Goal: Transaction & Acquisition: Purchase product/service

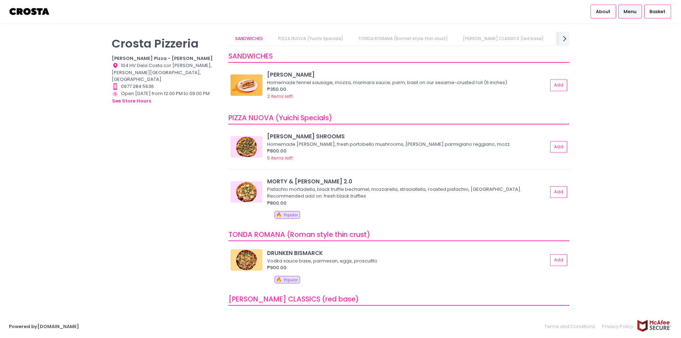
click at [624, 12] on span "Menu" at bounding box center [629, 11] width 13 height 7
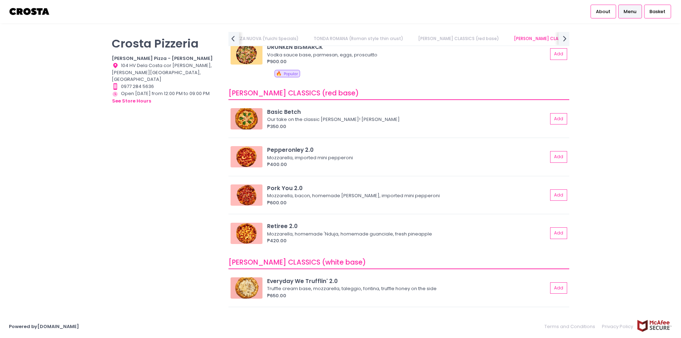
scroll to position [248, 0]
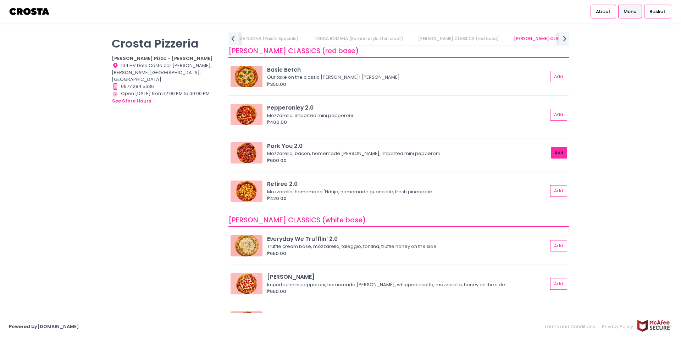
click at [551, 156] on button "Add" at bounding box center [559, 153] width 16 height 12
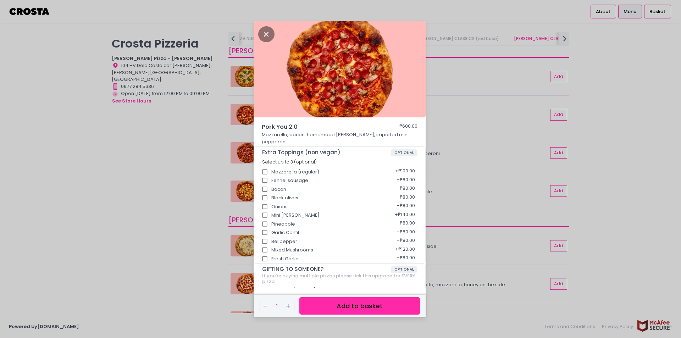
scroll to position [41, 0]
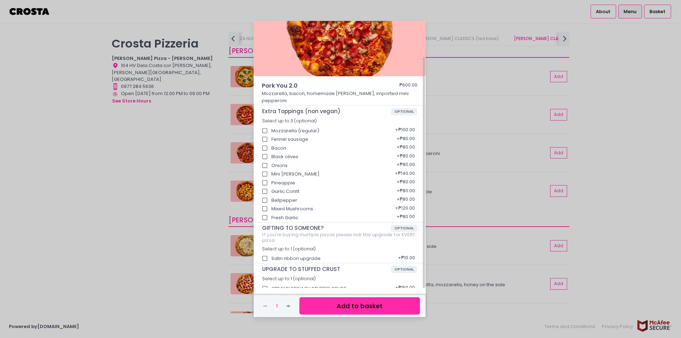
click at [308, 283] on div "CREAMY SPINACH STUFFED CRUST + ₱150.00" at bounding box center [339, 286] width 155 height 9
click at [264, 282] on input "CREAMY SPINACH STUFFED CRUST" at bounding box center [264, 288] width 13 height 13
checkbox input "true"
click at [666, 170] on div "Pork You 2.0 ₱600.00 Mozzarella, bacon, homemade [PERSON_NAME], imported mini p…" at bounding box center [340, 169] width 681 height 338
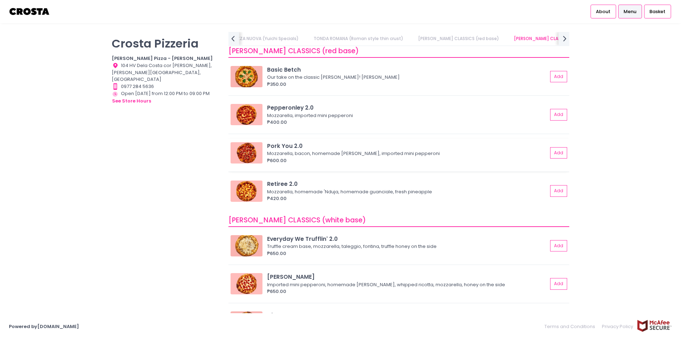
click at [324, 157] on div "₱600.00" at bounding box center [407, 160] width 280 height 7
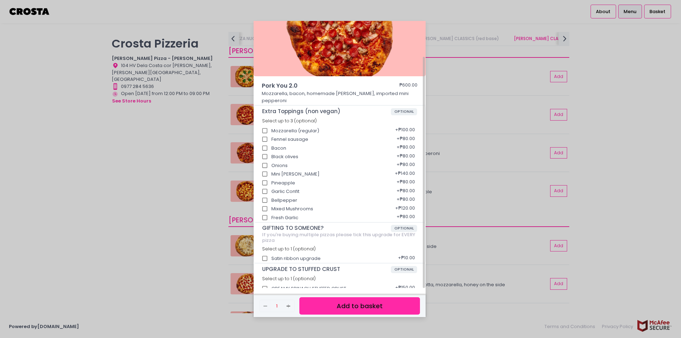
click at [267, 282] on input "CREAMY SPINACH STUFFED CRUST" at bounding box center [264, 288] width 13 height 13
checkbox input "true"
click at [342, 306] on button "Add to basket" at bounding box center [359, 305] width 121 height 17
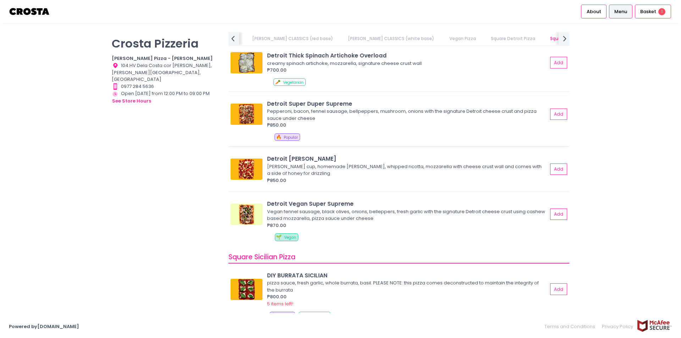
scroll to position [780, 0]
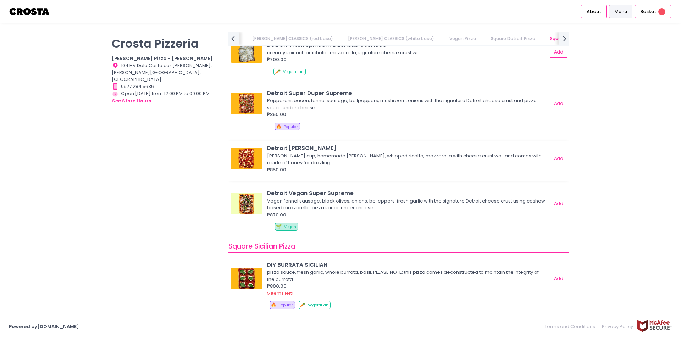
click at [343, 156] on div "[PERSON_NAME] cup, homemade [PERSON_NAME], whipped ricotta, mozzarella with che…" at bounding box center [406, 159] width 278 height 14
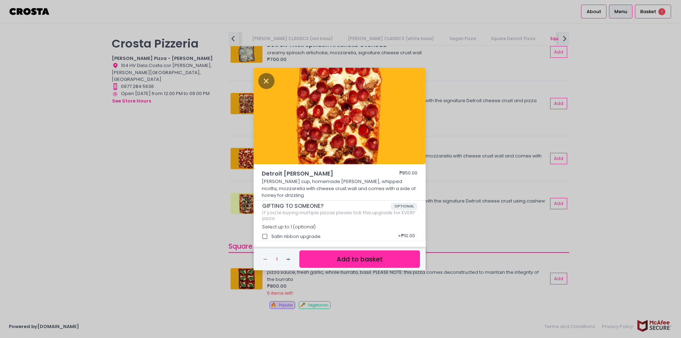
click at [355, 258] on button "Add to basket" at bounding box center [359, 258] width 121 height 17
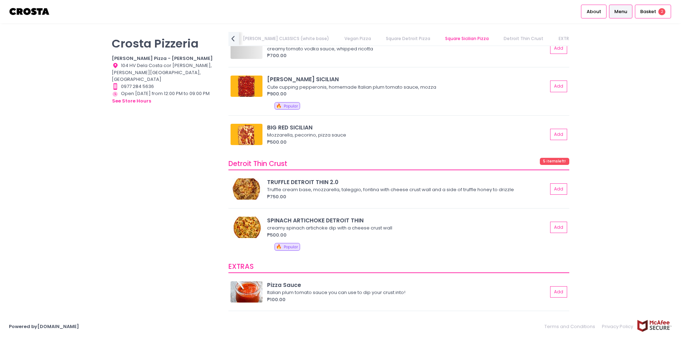
scroll to position [975, 0]
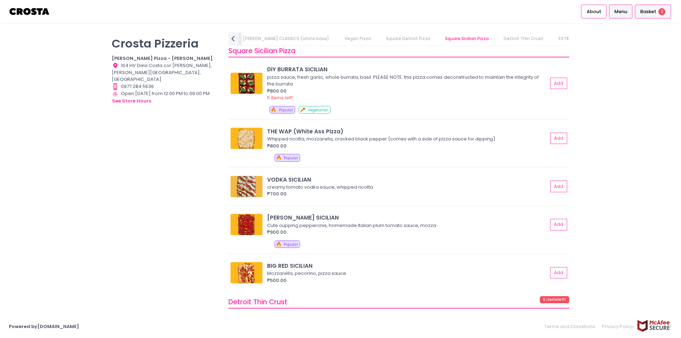
click at [649, 13] on span "Basket" at bounding box center [648, 11] width 16 height 7
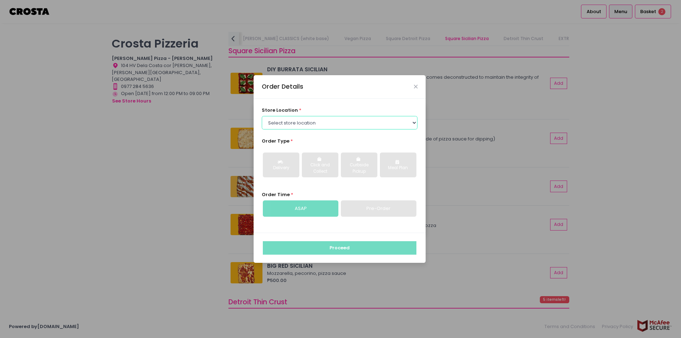
click at [325, 123] on select "Select store location [PERSON_NAME] Pizza - [PERSON_NAME] Pizza - [GEOGRAPHIC_D…" at bounding box center [340, 122] width 156 height 13
select select "5fabb2e53664a8677beaeb89"
click at [262, 116] on select "Select store location [PERSON_NAME] Pizza - [PERSON_NAME] Pizza - [GEOGRAPHIC_D…" at bounding box center [340, 122] width 156 height 13
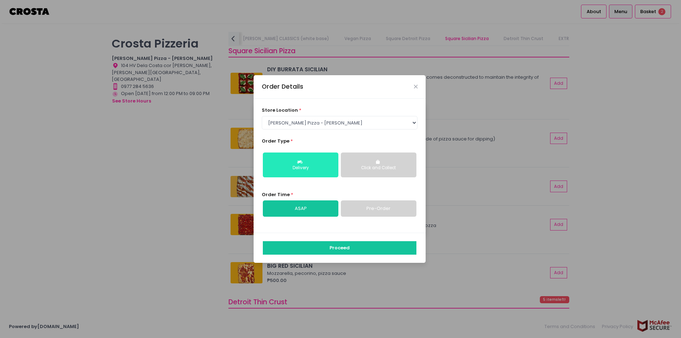
click at [326, 168] on div "Delivery" at bounding box center [301, 168] width 66 height 6
click at [299, 171] on button "Delivery" at bounding box center [301, 164] width 76 height 25
click at [313, 208] on link "ASAP" at bounding box center [301, 208] width 76 height 16
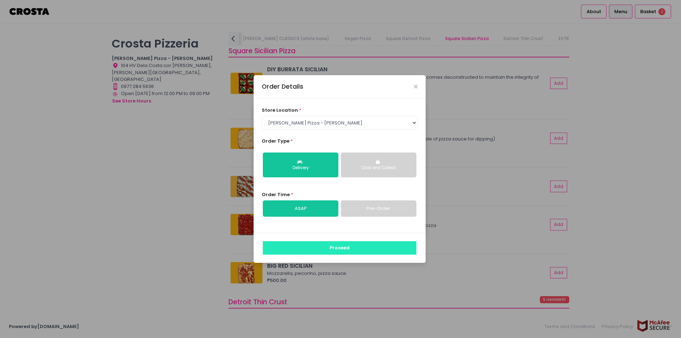
click at [334, 245] on button "Proceed" at bounding box center [340, 247] width 154 height 13
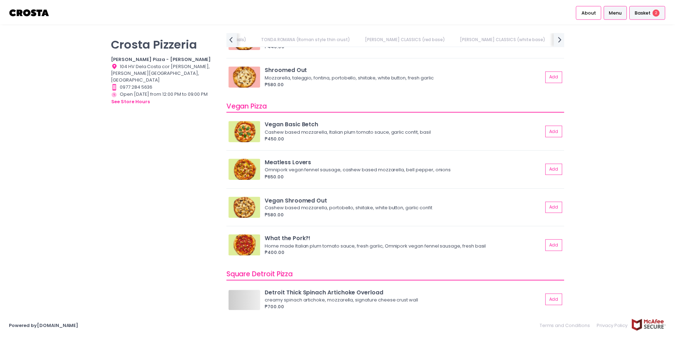
scroll to position [0, 161]
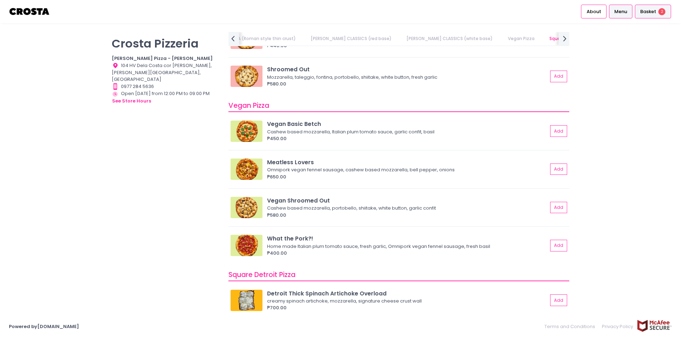
click at [648, 12] on span "Basket" at bounding box center [648, 11] width 16 height 7
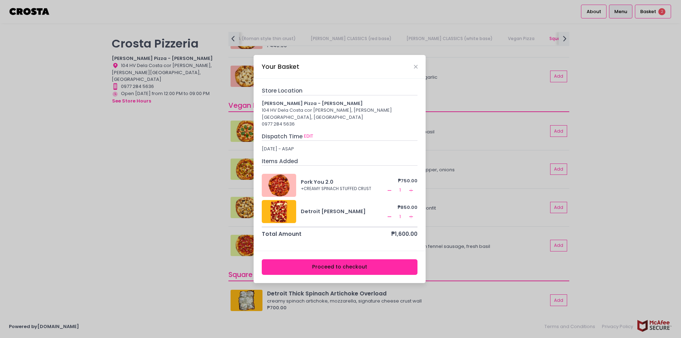
click at [356, 265] on button "Proceed to checkout" at bounding box center [340, 267] width 156 height 16
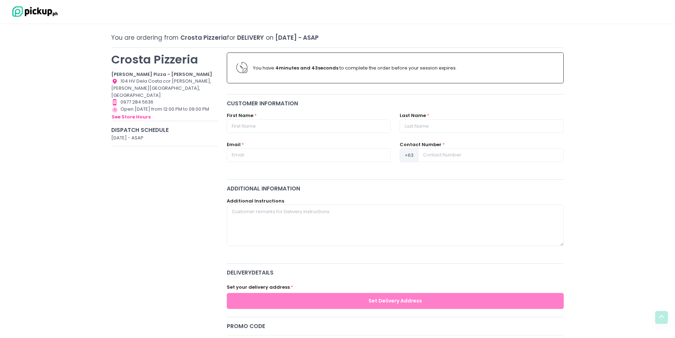
scroll to position [20, 0]
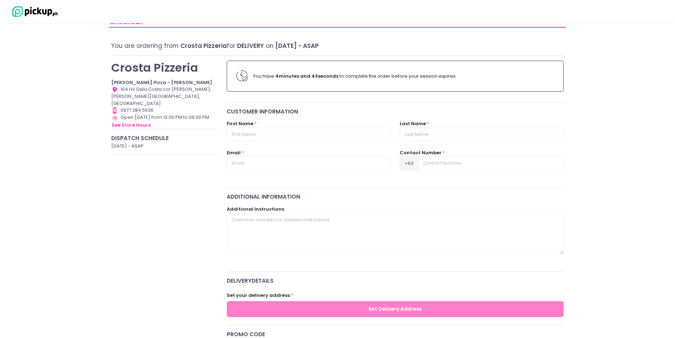
click at [283, 143] on div "First Name *" at bounding box center [308, 134] width 173 height 29
click at [283, 140] on input "text" at bounding box center [309, 134] width 164 height 13
type input "[PERSON_NAME]"
type input "Kitchen"
type input "2262201354"
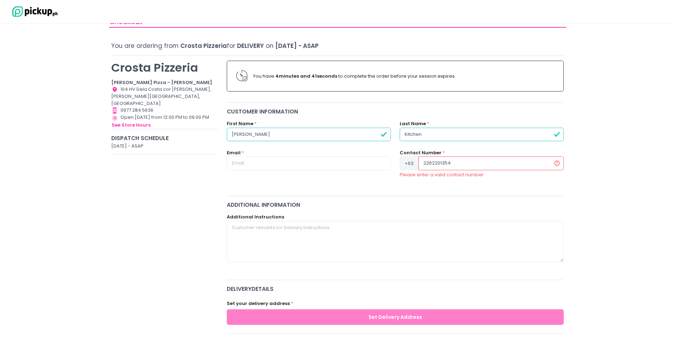
click at [320, 170] on div "Email *" at bounding box center [308, 167] width 173 height 37
click at [295, 161] on input "text" at bounding box center [309, 162] width 164 height 13
type input "[EMAIL_ADDRESS][DOMAIN_NAME]"
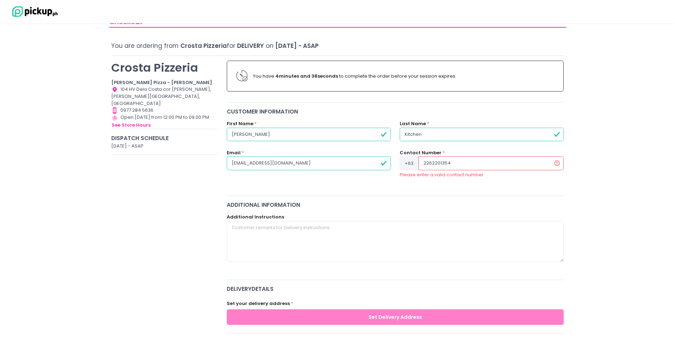
click at [440, 159] on input "2262201354" at bounding box center [491, 162] width 145 height 13
type input "09175112661"
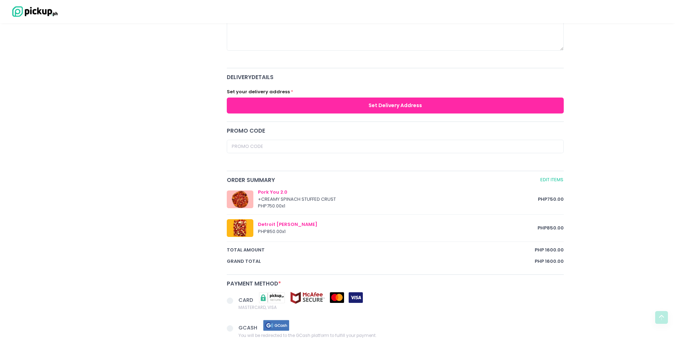
scroll to position [233, 0]
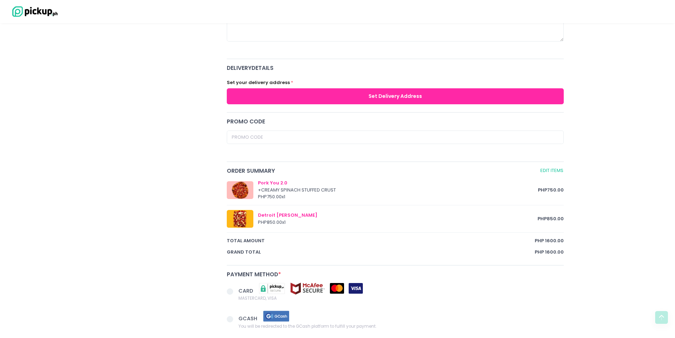
click at [384, 95] on button "Set Delivery Address" at bounding box center [396, 96] width 338 height 16
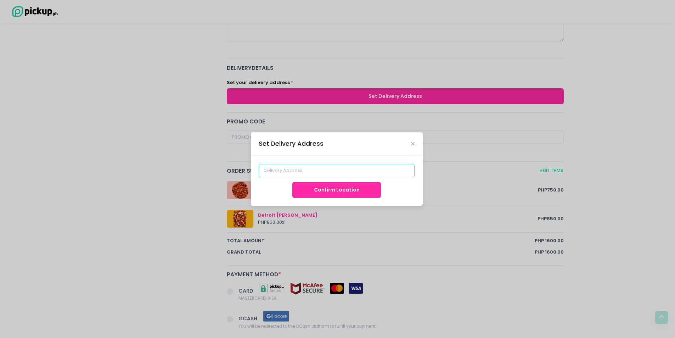
click at [314, 169] on input at bounding box center [337, 170] width 156 height 13
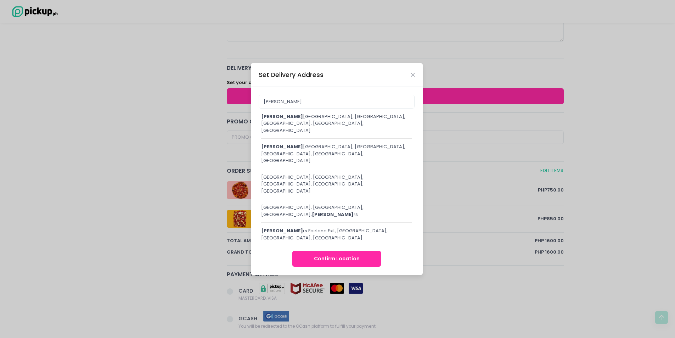
click at [330, 164] on div "[PERSON_NAME] [GEOGRAPHIC_DATA], [GEOGRAPHIC_DATA], [GEOGRAPHIC_DATA], [GEOGRAP…" at bounding box center [336, 153] width 151 height 21
type input "[GEOGRAPHIC_DATA], [GEOGRAPHIC_DATA], [GEOGRAPHIC_DATA], [GEOGRAPHIC_DATA], [GE…"
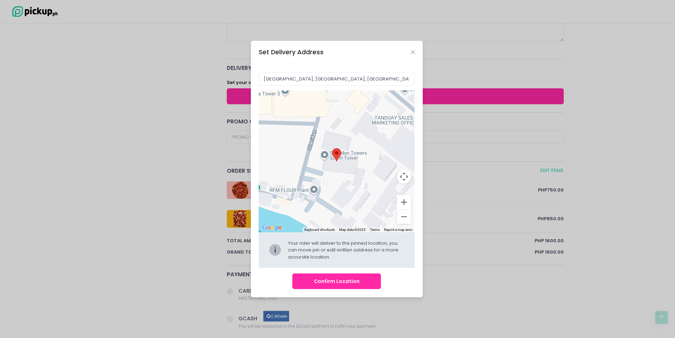
click at [336, 282] on button "Confirm Location" at bounding box center [336, 281] width 89 height 16
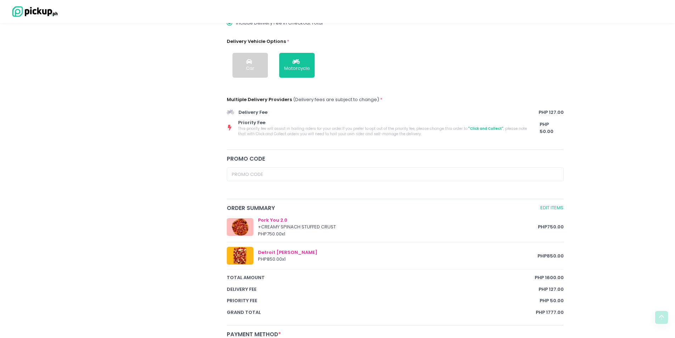
scroll to position [319, 0]
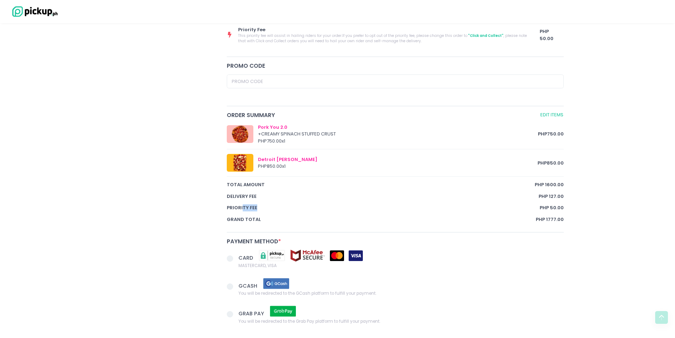
drag, startPoint x: 242, startPoint y: 207, endPoint x: 297, endPoint y: 208, distance: 55.0
click at [297, 208] on span "Priority Fee" at bounding box center [383, 207] width 313 height 7
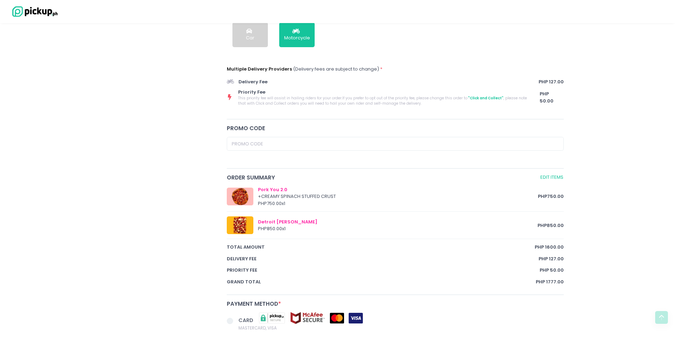
scroll to position [248, 0]
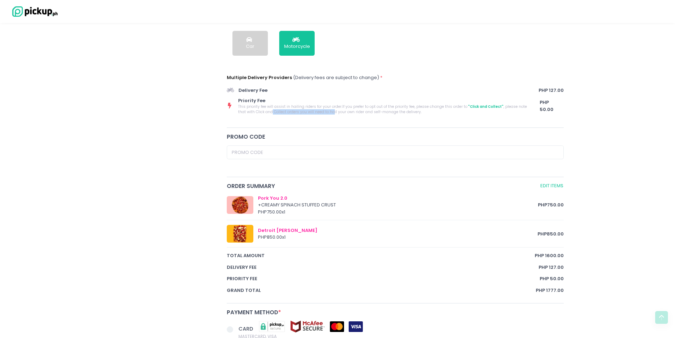
drag, startPoint x: 263, startPoint y: 113, endPoint x: 323, endPoint y: 113, distance: 60.3
click at [323, 113] on span "This priority fee will assist in hailing riders for your order. If you prefer t…" at bounding box center [383, 109] width 290 height 11
drag, startPoint x: 338, startPoint y: 101, endPoint x: 370, endPoint y: 108, distance: 33.0
click at [370, 108] on div "Priority Fee This priority fee will assist in hailing riders for your order. If…" at bounding box center [383, 106] width 290 height 18
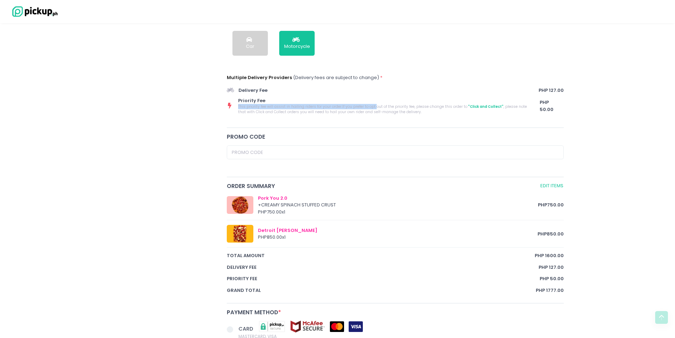
click at [370, 108] on span "This priority fee will assist in hailing riders for your order. If you prefer t…" at bounding box center [383, 109] width 290 height 11
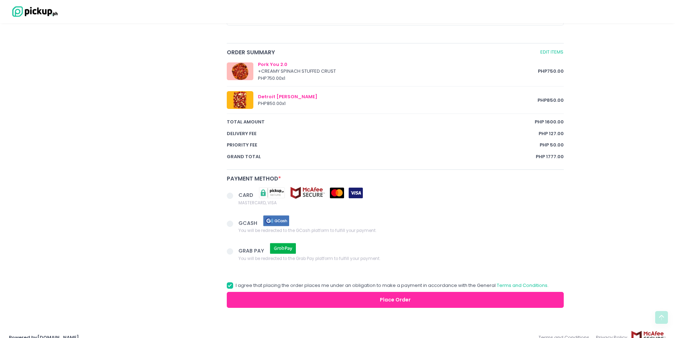
scroll to position [393, 0]
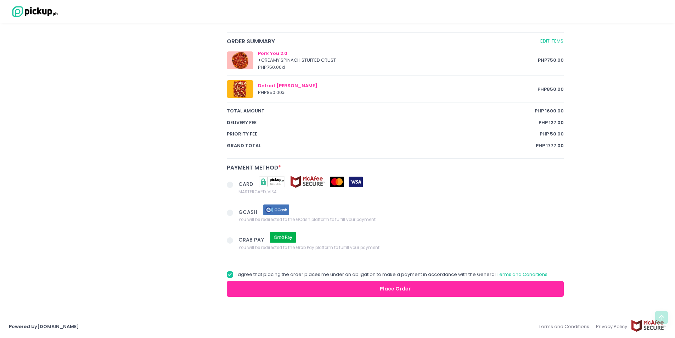
click at [231, 185] on span at bounding box center [230, 185] width 6 height 6
click at [236, 185] on input "CARD MASTERCARD, VISA" at bounding box center [238, 183] width 5 height 5
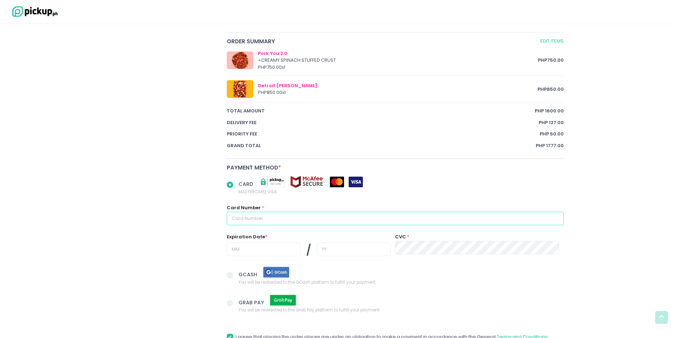
click at [263, 221] on input "text" at bounding box center [396, 218] width 338 height 13
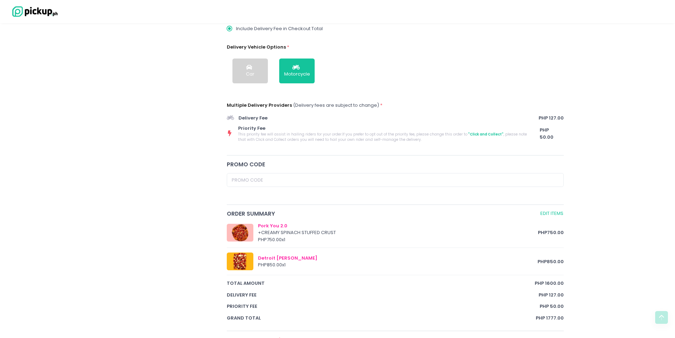
scroll to position [284, 0]
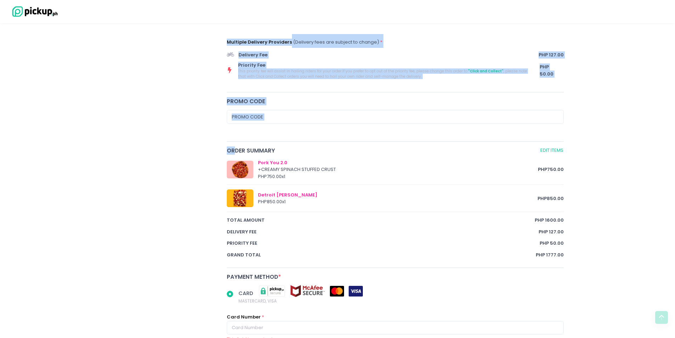
drag, startPoint x: 214, startPoint y: 127, endPoint x: 180, endPoint y: 138, distance: 35.7
click at [210, 145] on div "[PERSON_NAME] Pizzeria [PERSON_NAME] Pizza - [PERSON_NAME] Location Created wit…" at bounding box center [165, 134] width 116 height 684
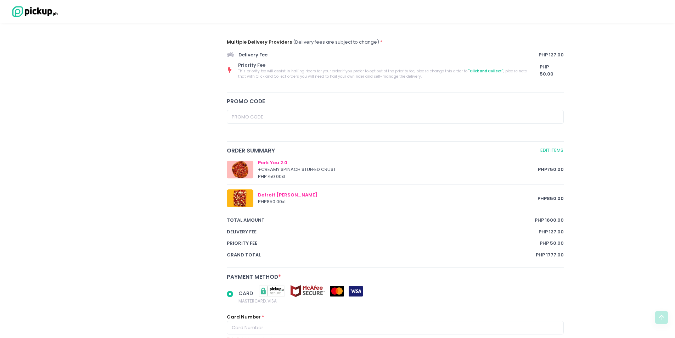
click at [180, 138] on div "[PERSON_NAME] Pizzeria [PERSON_NAME] Pizza - [PERSON_NAME] Location Created wit…" at bounding box center [165, 134] width 116 height 684
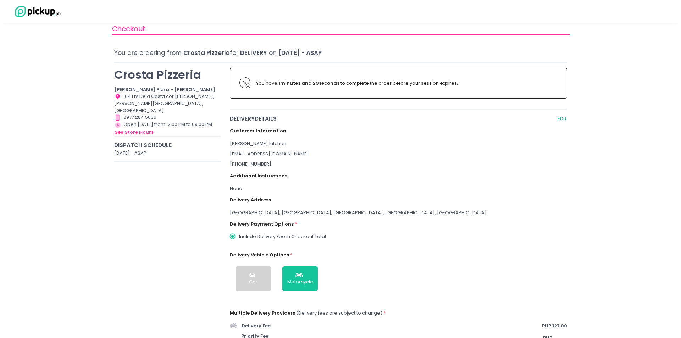
scroll to position [0, 0]
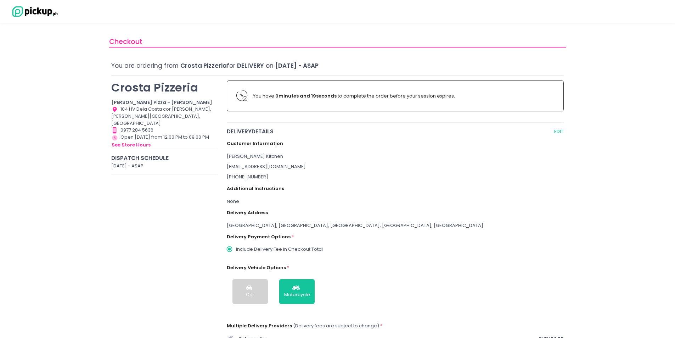
radio input "true"
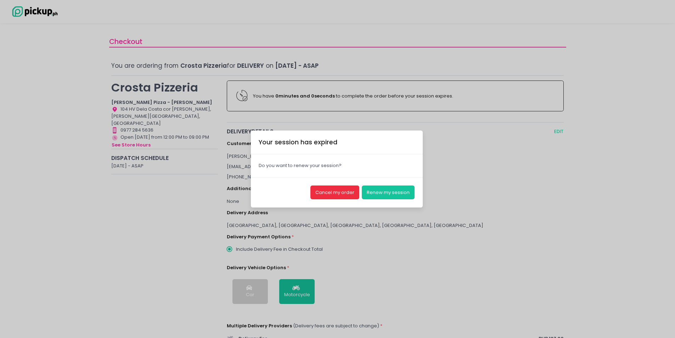
click at [335, 194] on button "Cancel my order" at bounding box center [335, 191] width 49 height 13
